Goal: Find contact information: Find contact information

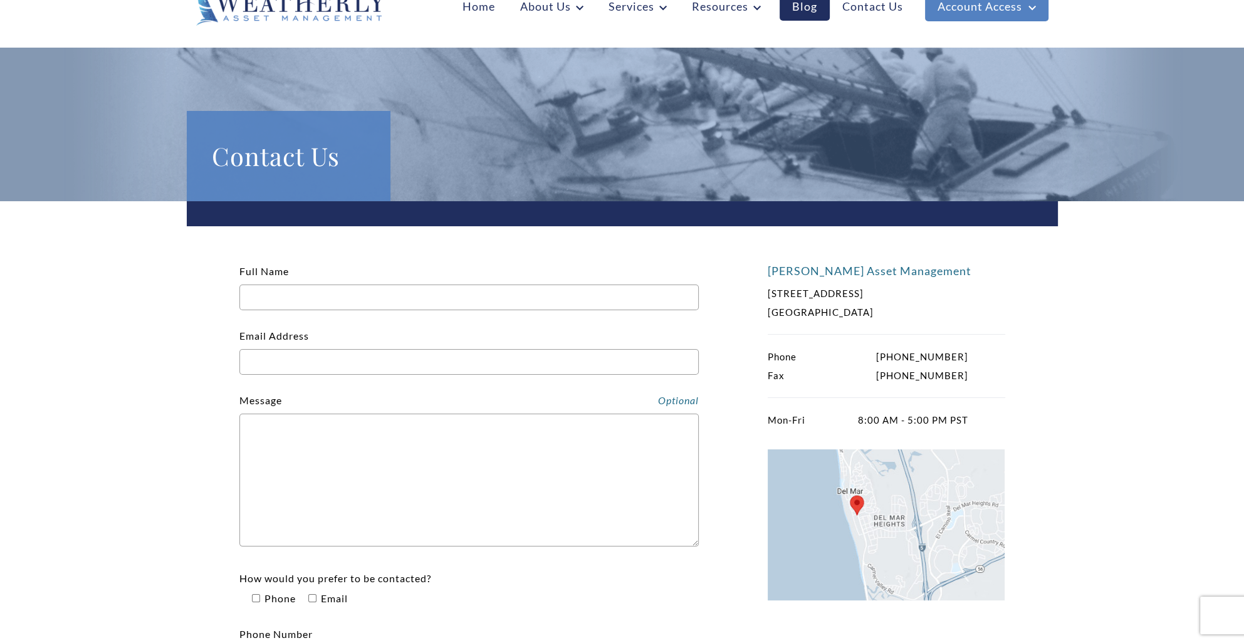
scroll to position [63, 0]
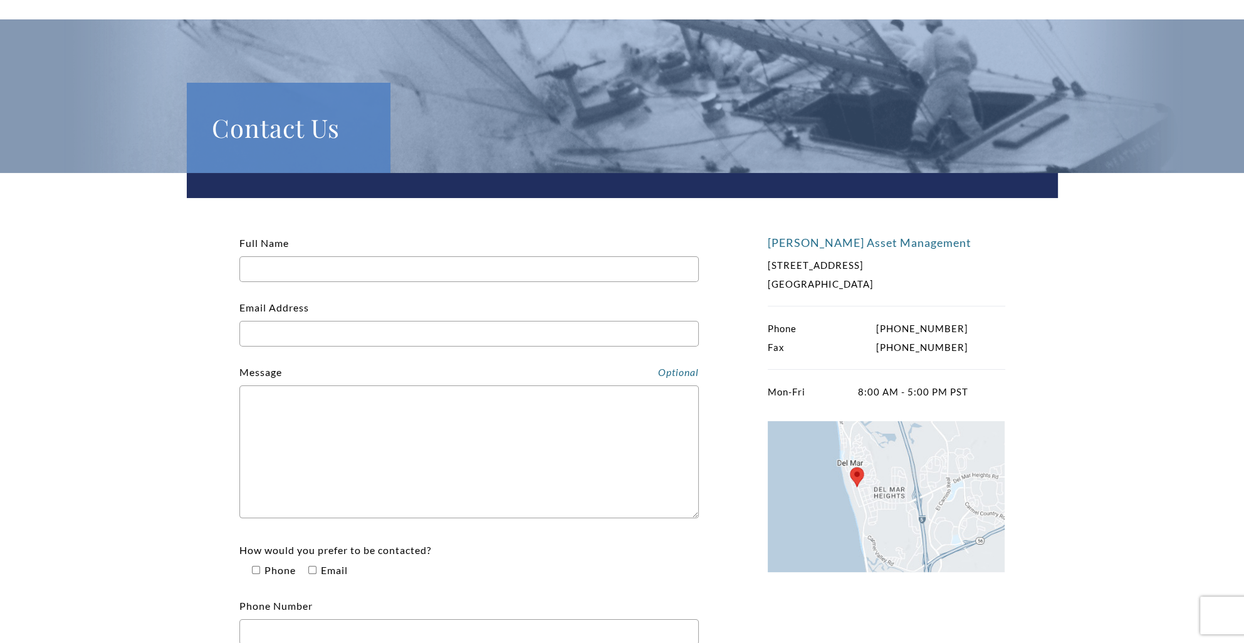
click at [970, 329] on div "Phone [PHONE_NUMBER] Fax [PHONE_NUMBER]" at bounding box center [886, 338] width 237 height 38
click at [959, 328] on p "Phone [PHONE_NUMBER]" at bounding box center [868, 328] width 201 height 19
copy div "[PHONE_NUMBER]"
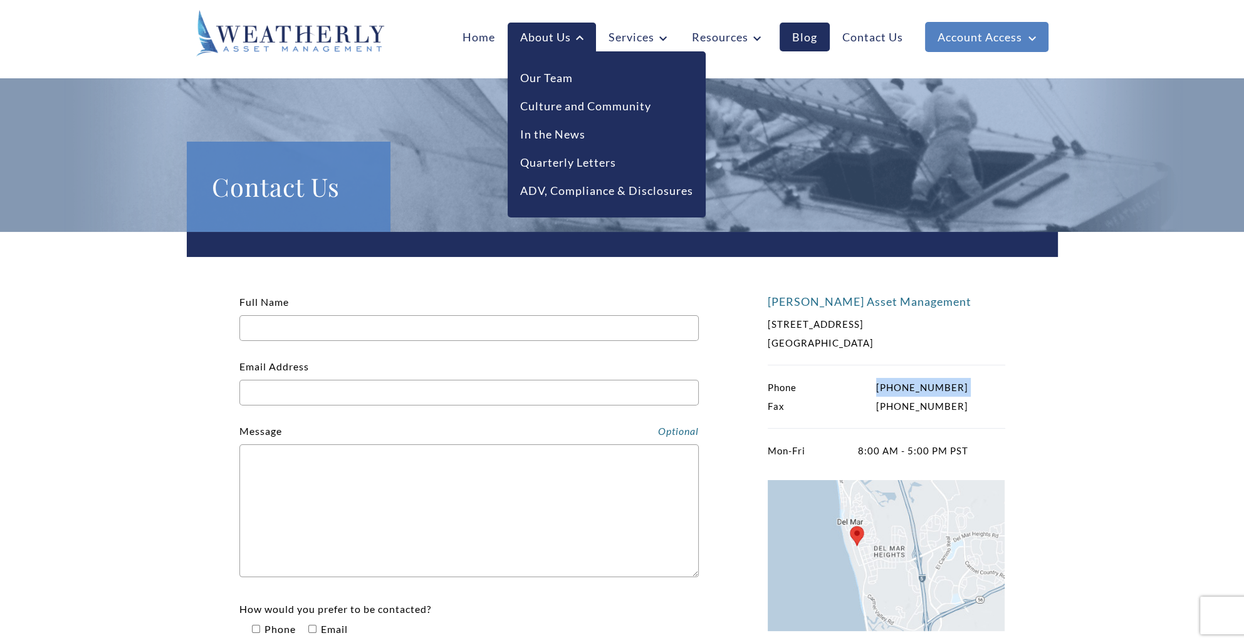
scroll to position [0, 0]
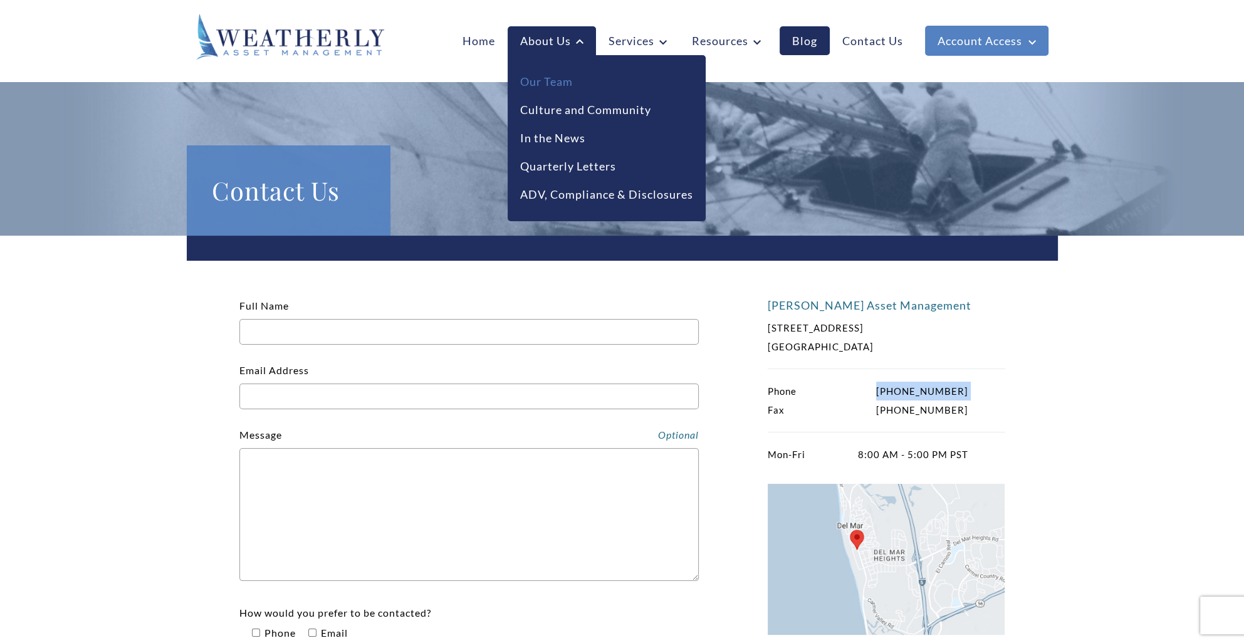
click at [559, 76] on link "Our Team" at bounding box center [546, 81] width 53 height 17
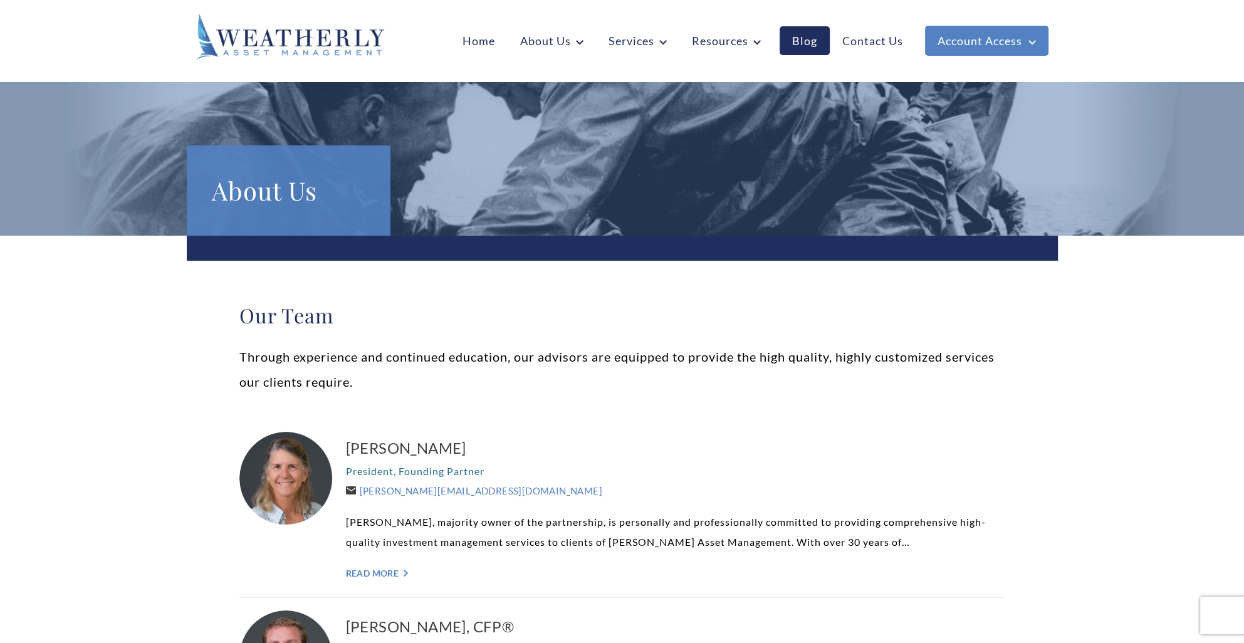
click at [289, 38] on img at bounding box center [290, 37] width 188 height 46
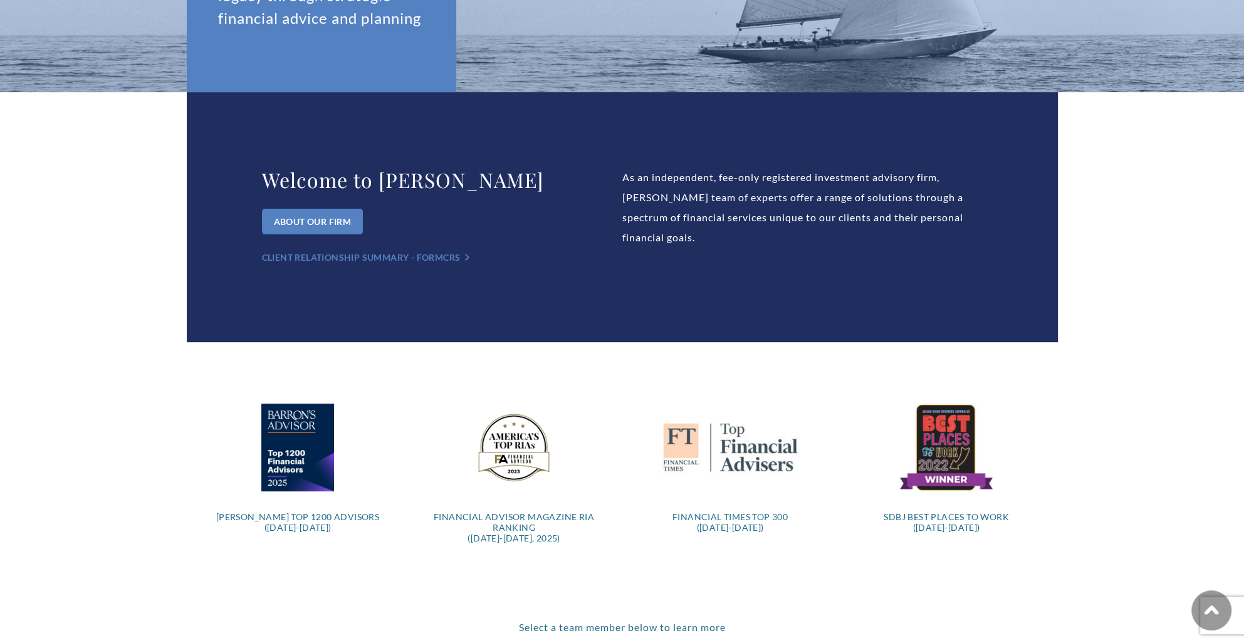
scroll to position [627, 0]
